Goal: Task Accomplishment & Management: Use online tool/utility

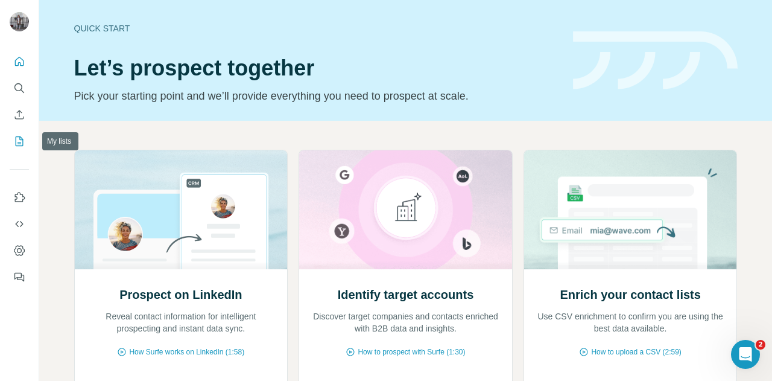
click at [24, 146] on icon "My lists" at bounding box center [19, 141] width 12 height 12
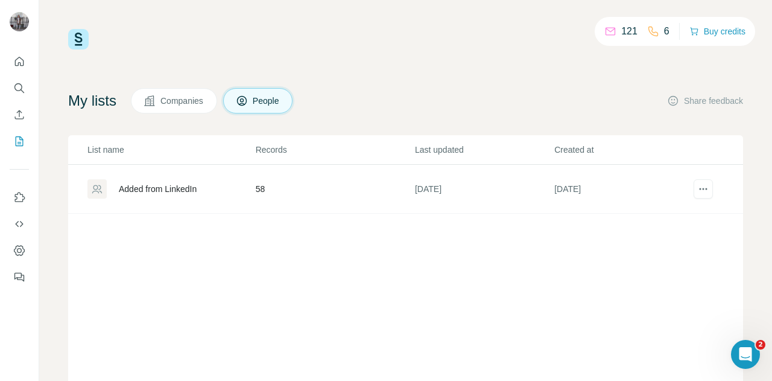
click at [195, 186] on div "Added from LinkedIn" at bounding box center [158, 189] width 78 height 12
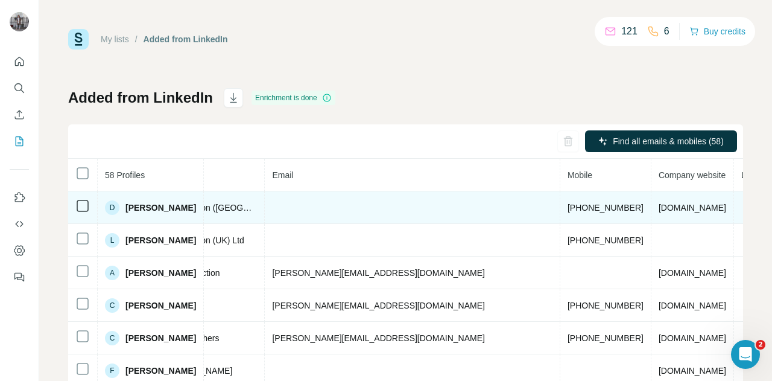
scroll to position [0, 399]
click at [652, 213] on td "[DOMAIN_NAME]" at bounding box center [693, 207] width 83 height 33
click at [659, 204] on span "[DOMAIN_NAME]" at bounding box center [693, 208] width 68 height 10
click at [652, 206] on td "[DOMAIN_NAME]" at bounding box center [693, 207] width 83 height 33
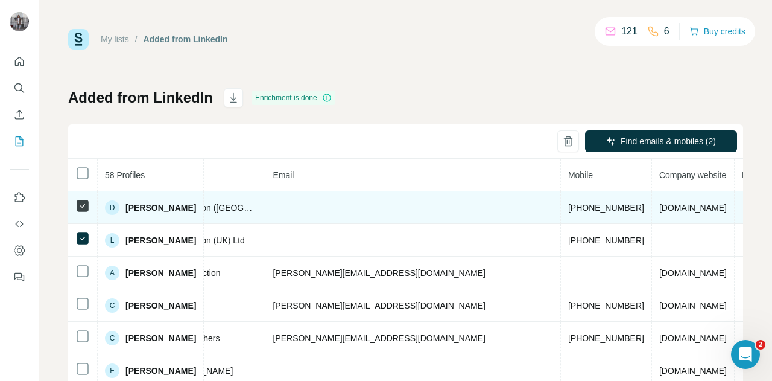
click at [652, 209] on td "[DOMAIN_NAME]" at bounding box center [693, 207] width 83 height 33
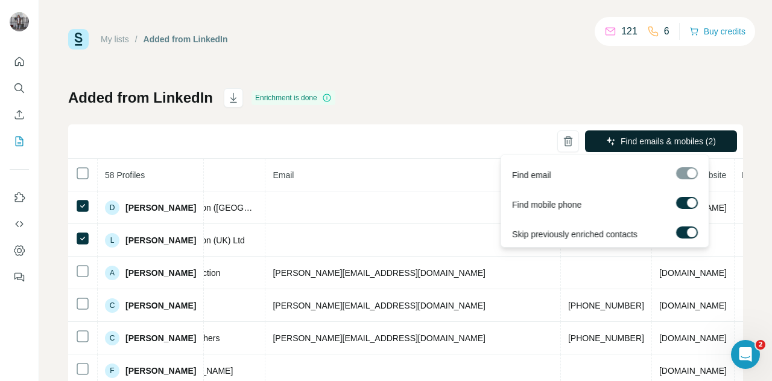
click at [646, 137] on span "Find emails & mobiles (2)" at bounding box center [668, 141] width 95 height 12
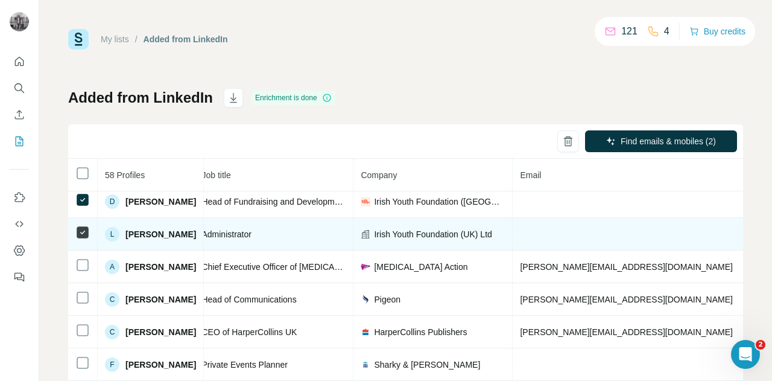
scroll to position [6, 326]
